Goal: Navigation & Orientation: Find specific page/section

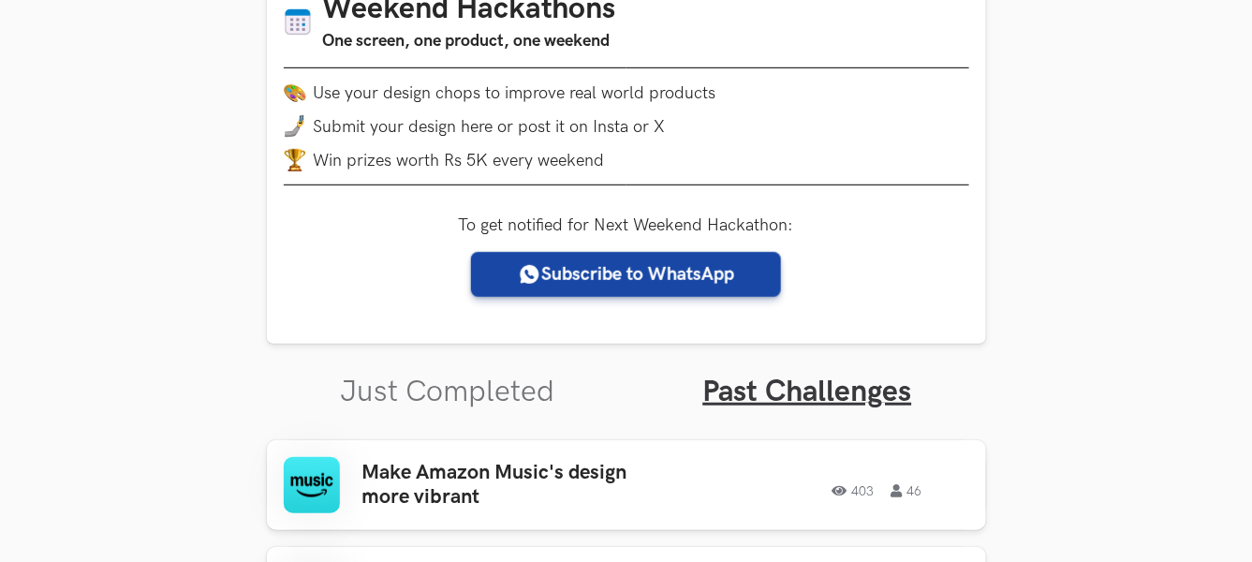
scroll to position [623, 0]
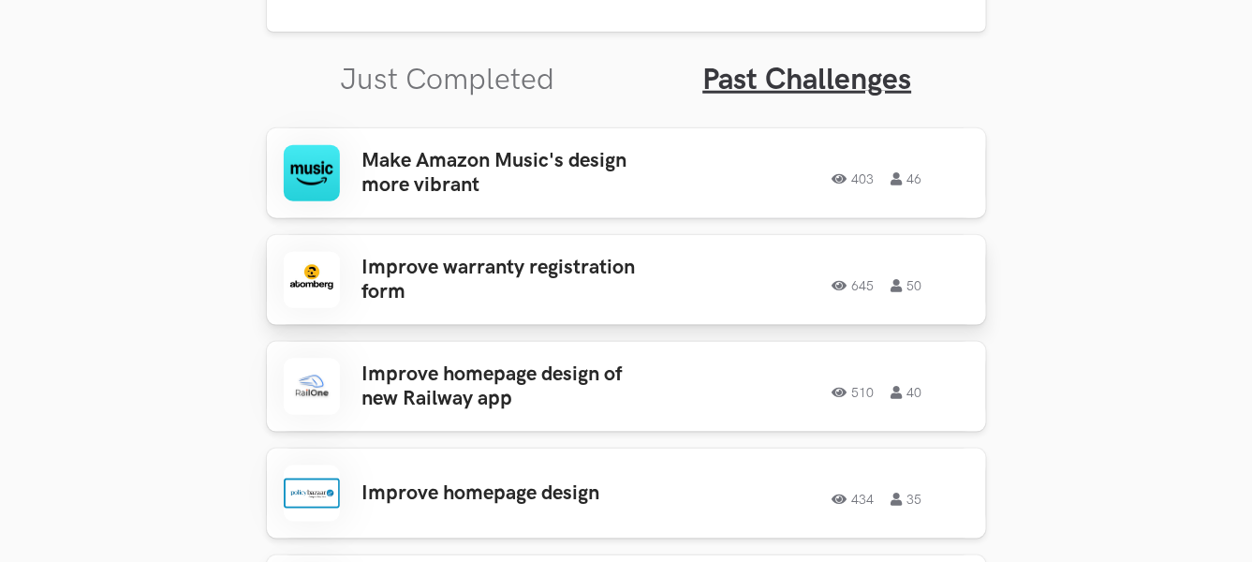
click at [661, 268] on div "Improve warranty registration form 645 50 645 50" at bounding box center [626, 280] width 685 height 56
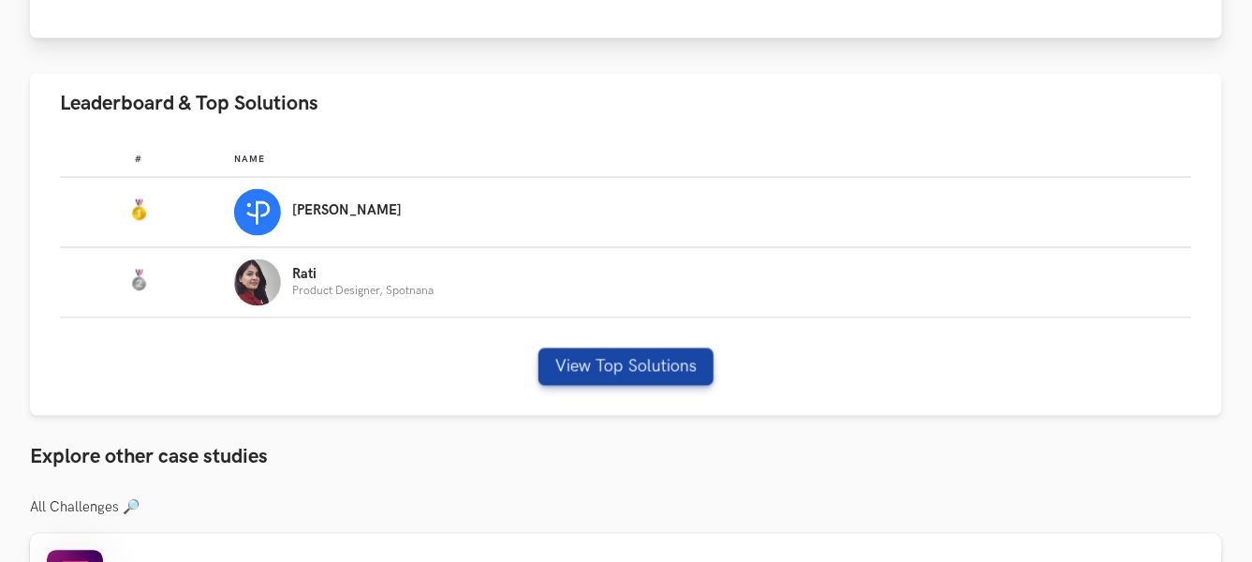
scroll to position [1040, 0]
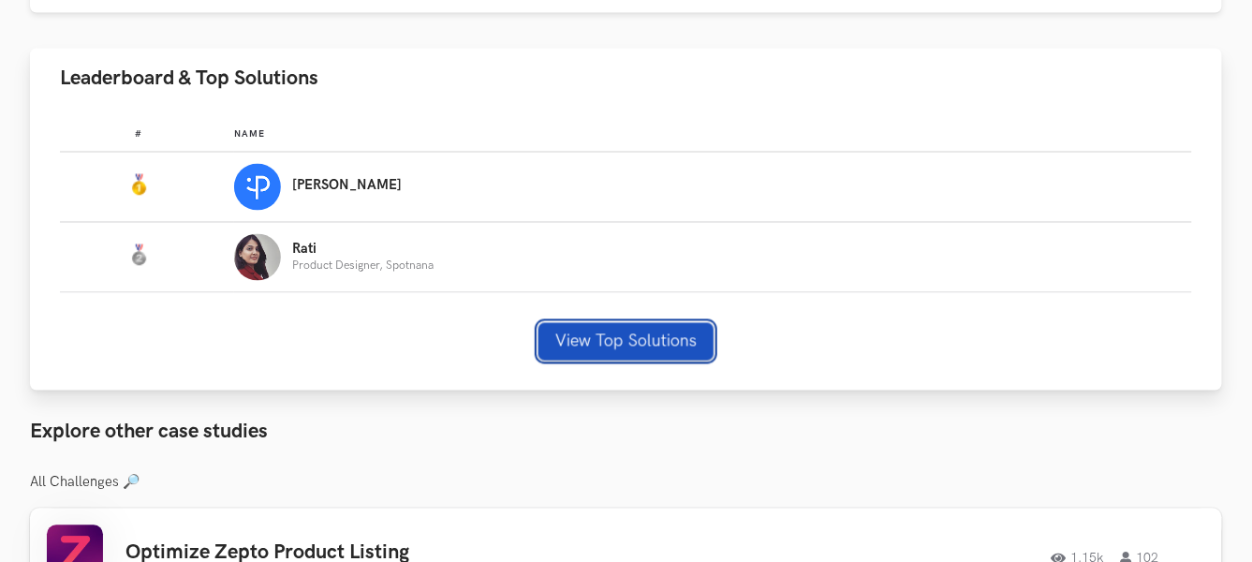
click at [588, 341] on button "View Top Solutions" at bounding box center [625, 341] width 175 height 37
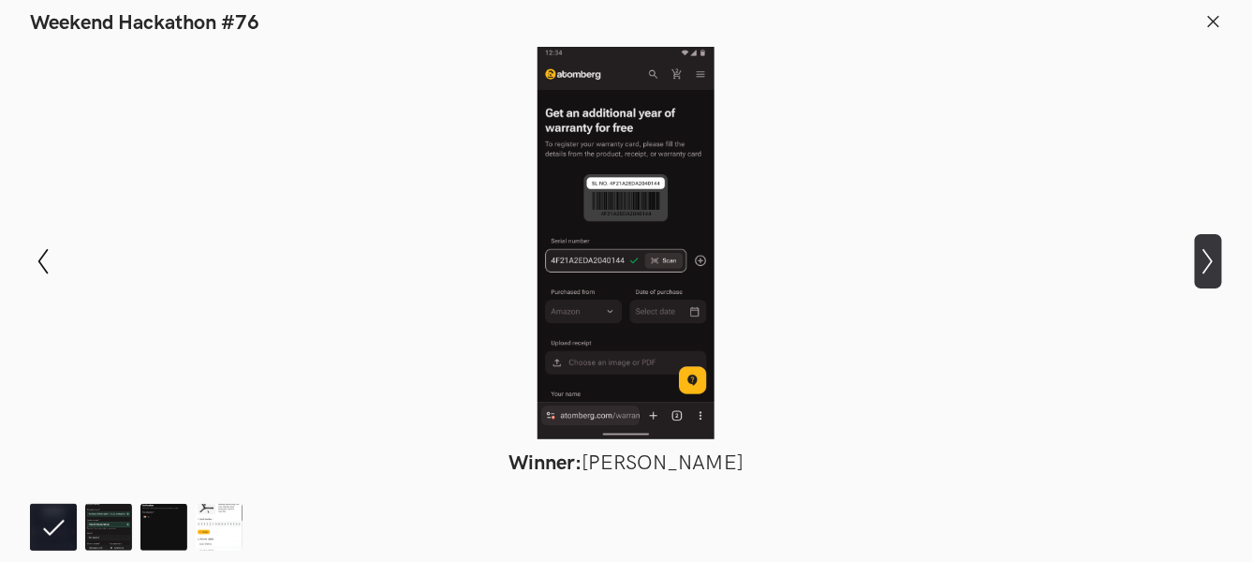
click at [1201, 246] on button "Show next slide" at bounding box center [1207, 261] width 27 height 54
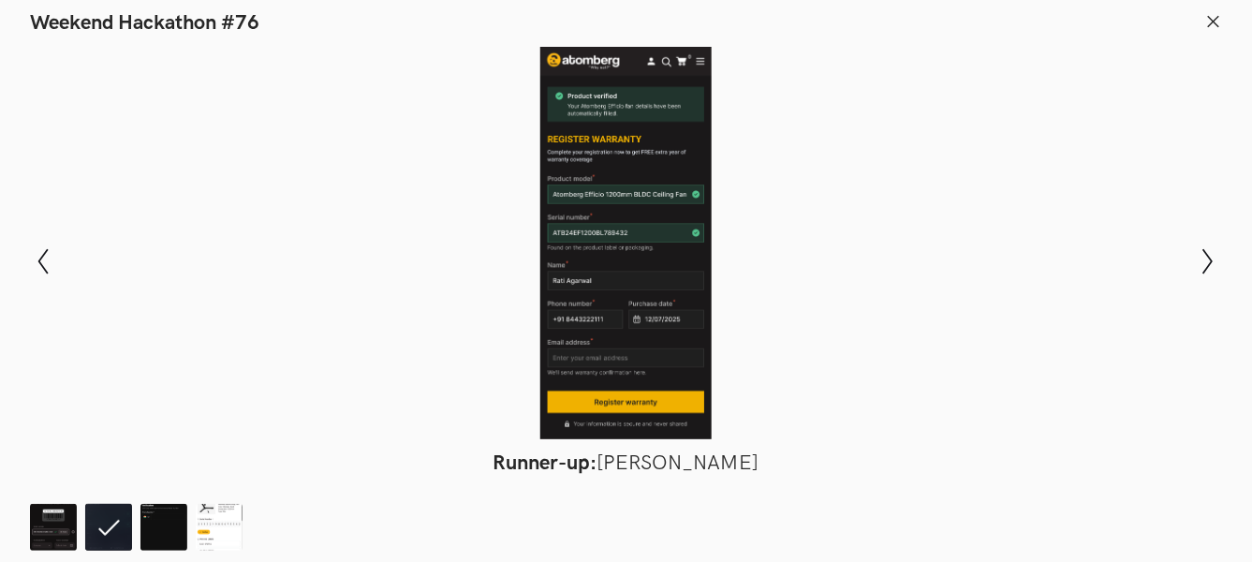
click at [1215, 25] on icon at bounding box center [1213, 21] width 17 height 17
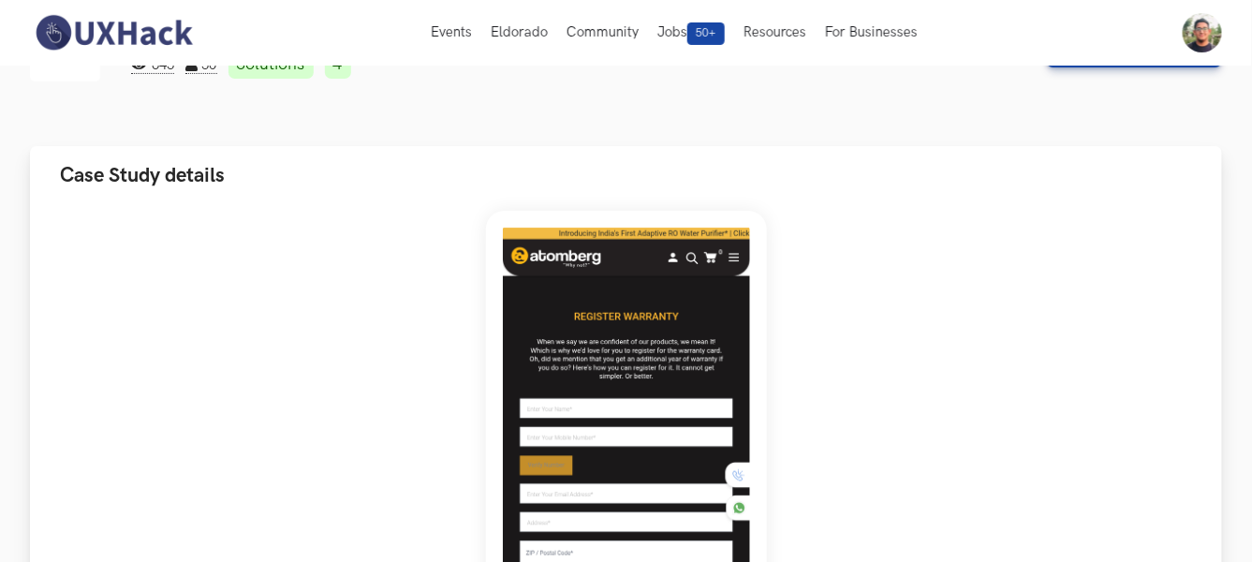
scroll to position [0, 0]
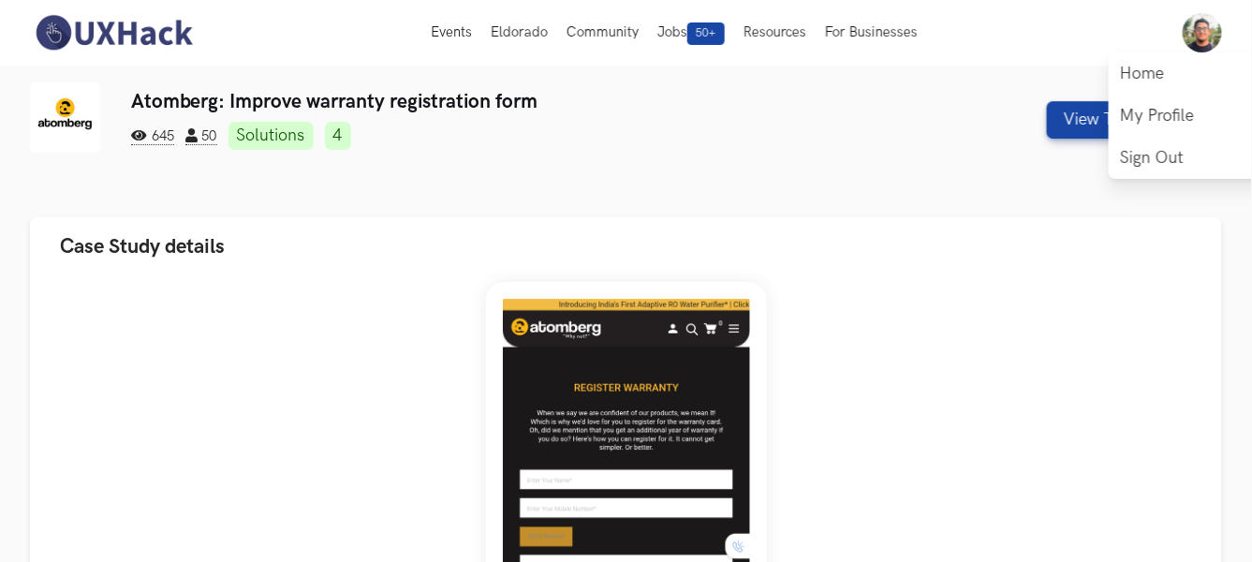
click at [1202, 47] on img at bounding box center [1201, 32] width 39 height 39
click at [1150, 60] on link "Home" at bounding box center [1201, 73] width 187 height 42
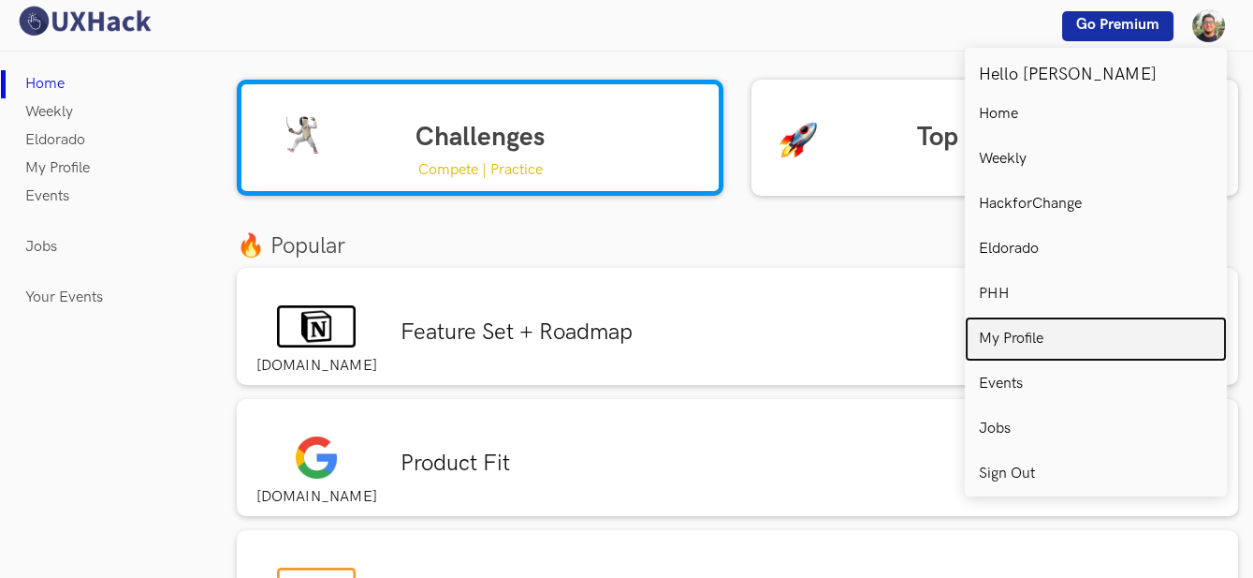
click at [1020, 339] on p "My Profile" at bounding box center [1011, 338] width 65 height 17
